Goal: Navigation & Orientation: Find specific page/section

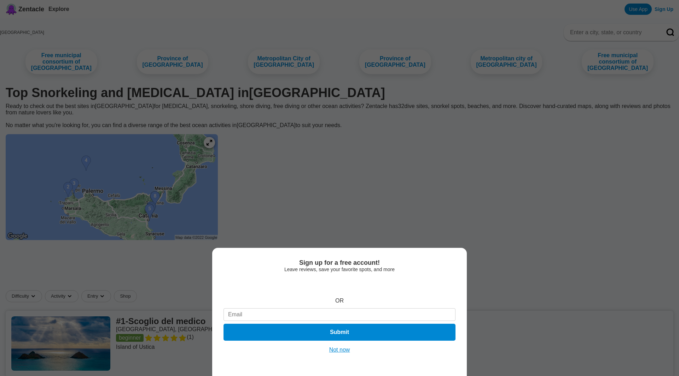
click at [74, 192] on div "Sign up for a free account! Leave reviews, save your favorite spots, and more O…" at bounding box center [339, 188] width 679 height 376
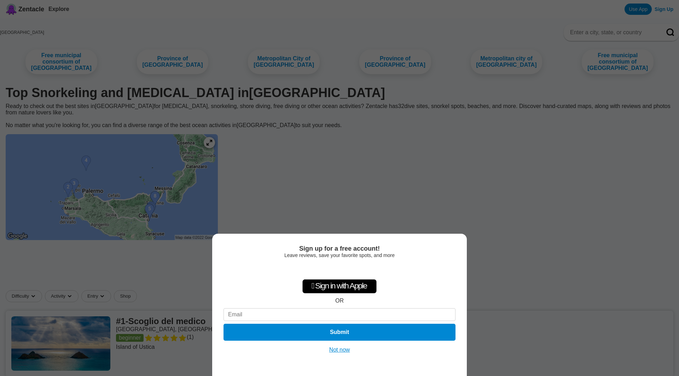
click at [104, 199] on div "Sign up for a free account! Leave reviews, save your favorite spots, and more …" at bounding box center [339, 188] width 679 height 376
click at [329, 350] on button "Not now" at bounding box center [339, 350] width 25 height 7
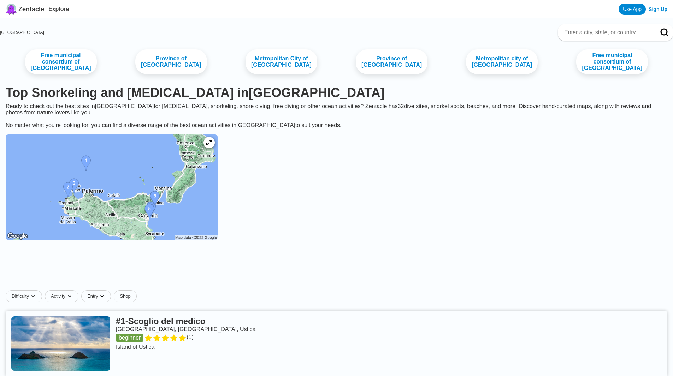
click at [94, 199] on img at bounding box center [112, 187] width 212 height 106
click at [88, 202] on img at bounding box center [112, 187] width 212 height 106
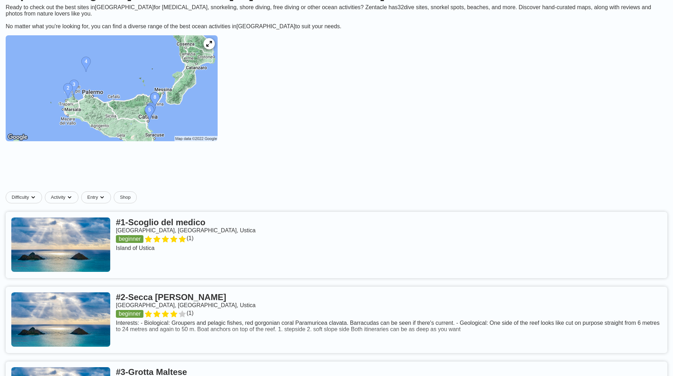
scroll to position [201, 0]
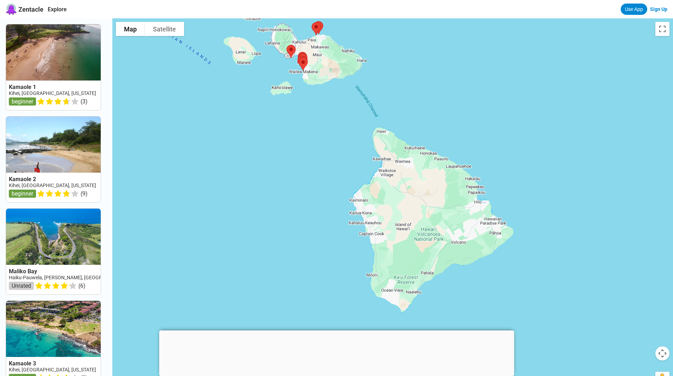
drag, startPoint x: 361, startPoint y: 268, endPoint x: 275, endPoint y: 112, distance: 177.8
click at [272, 108] on div at bounding box center [392, 206] width 561 height 376
